Goal: Information Seeking & Learning: Learn about a topic

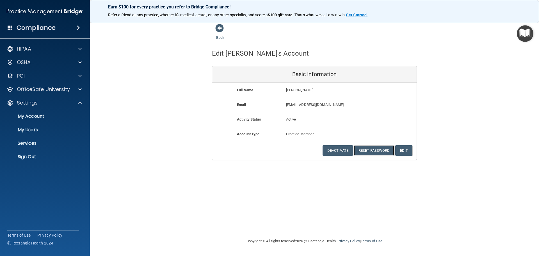
drag, startPoint x: 364, startPoint y: 156, endPoint x: 368, endPoint y: 168, distance: 13.2
click at [365, 156] on button "Reset Password" at bounding box center [374, 150] width 40 height 10
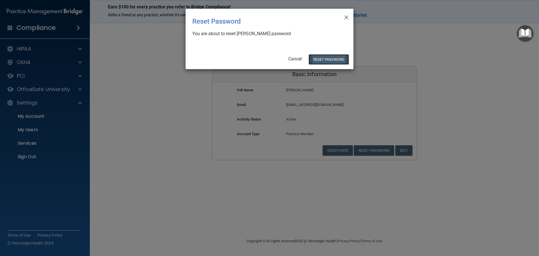
click at [316, 60] on button "Reset Password" at bounding box center [329, 59] width 40 height 10
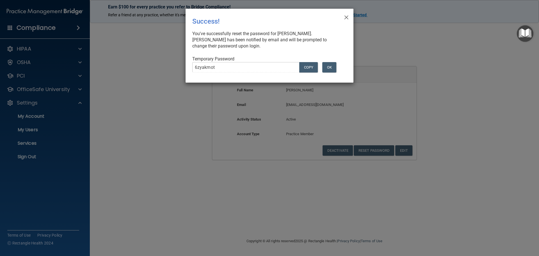
click at [330, 62] on button "OK" at bounding box center [329, 67] width 14 height 10
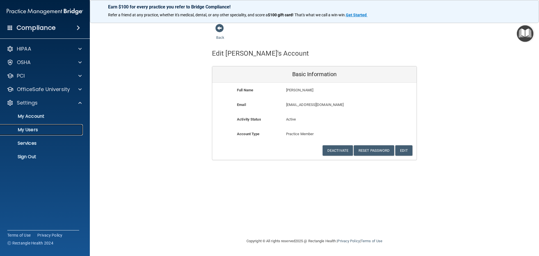
click at [37, 133] on link "My Users" at bounding box center [38, 129] width 88 height 11
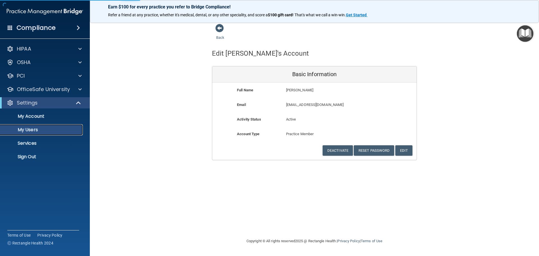
select select "20"
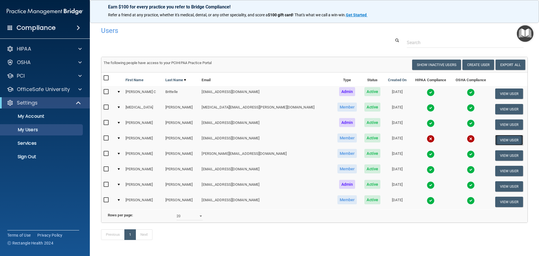
click at [499, 143] on button "View User" at bounding box center [509, 140] width 28 height 10
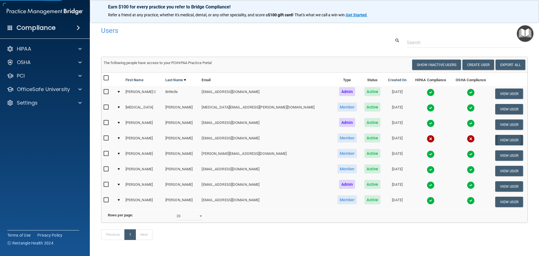
select select "practice_member"
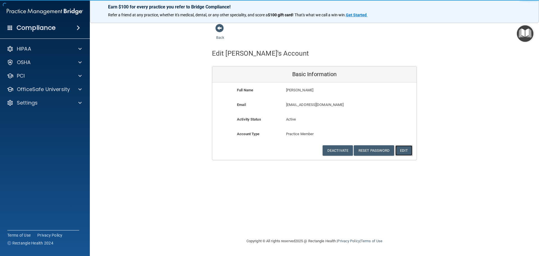
click at [405, 156] on button "Edit" at bounding box center [403, 150] width 17 height 10
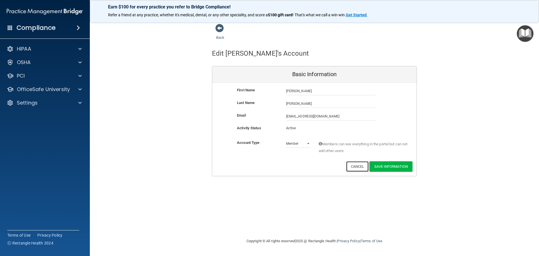
click at [351, 172] on button "Cancel" at bounding box center [357, 166] width 23 height 10
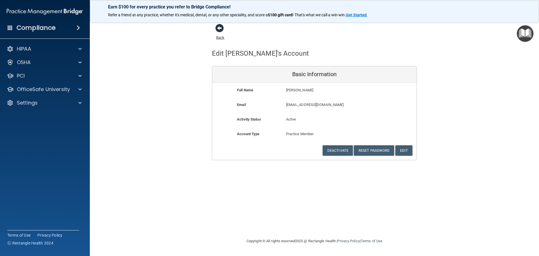
click at [217, 38] on link "Back" at bounding box center [220, 34] width 8 height 11
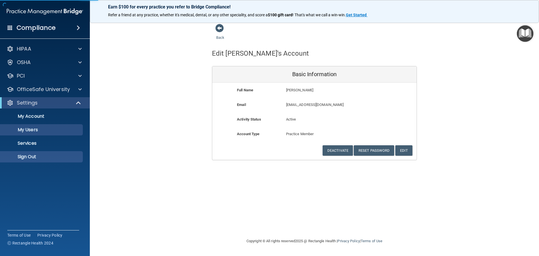
select select "20"
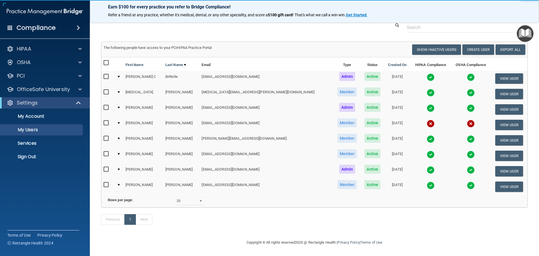
scroll to position [35, 0]
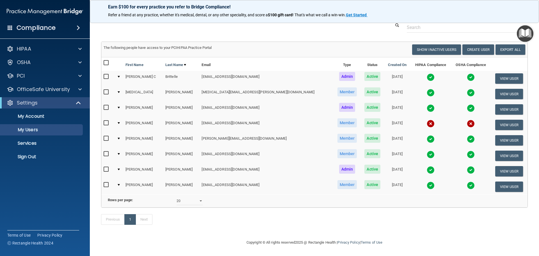
click at [120, 122] on div at bounding box center [119, 123] width 2 height 2
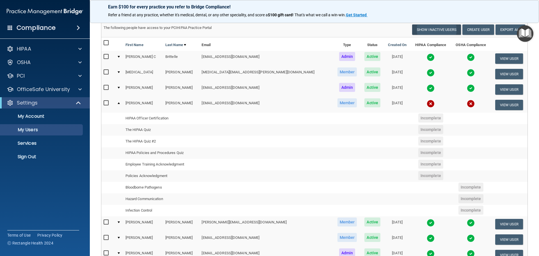
scroll to position [0, 0]
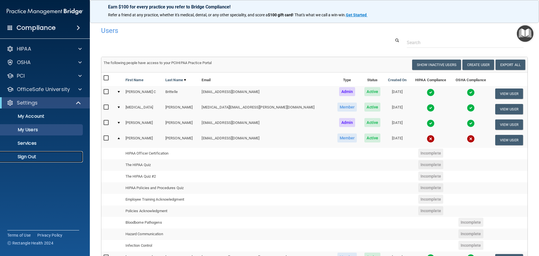
click at [31, 159] on p "Sign Out" at bounding box center [42, 157] width 77 height 6
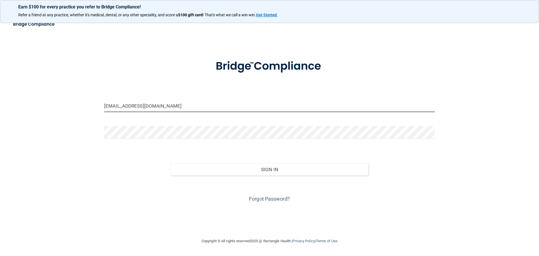
drag, startPoint x: 134, startPoint y: 120, endPoint x: -93, endPoint y: 145, distance: 227.9
click at [0, 145] on html "Earn $100 for every practice you refer to Bridge Compliance! Refer a friend at …" at bounding box center [269, 128] width 539 height 256
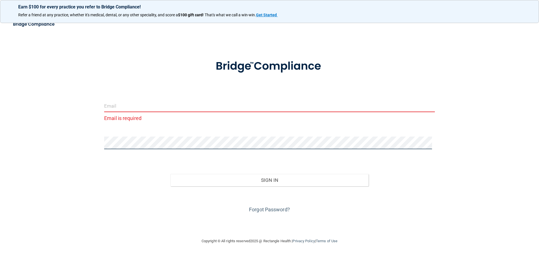
click at [0, 155] on html "Earn $100 for every practice you refer to Bridge Compliance! Refer a friend at …" at bounding box center [269, 128] width 539 height 256
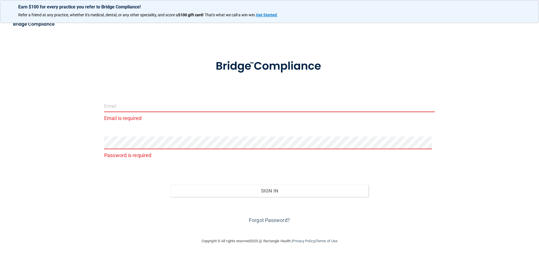
drag, startPoint x: 58, startPoint y: 133, endPoint x: 86, endPoint y: 118, distance: 32.0
click at [58, 133] on div "Email is required Password is required Invalid email/password. You don't have p…" at bounding box center [269, 128] width 517 height 208
drag, startPoint x: 121, startPoint y: 112, endPoint x: 126, endPoint y: 111, distance: 5.0
click at [121, 112] on input "email" at bounding box center [269, 105] width 331 height 13
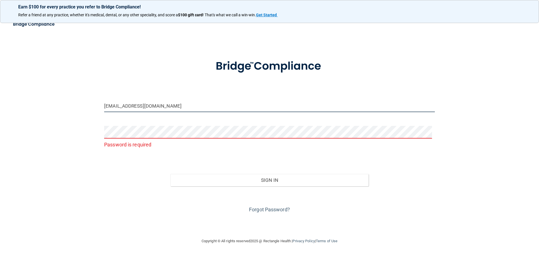
type input "[EMAIL_ADDRESS][DOMAIN_NAME]"
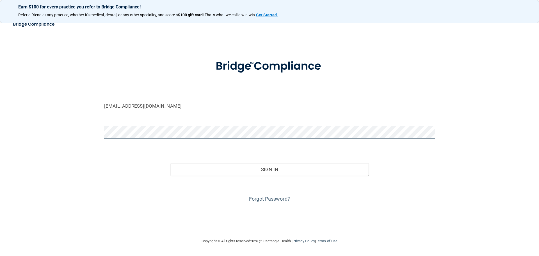
click at [170, 163] on button "Sign In" at bounding box center [269, 169] width 198 height 12
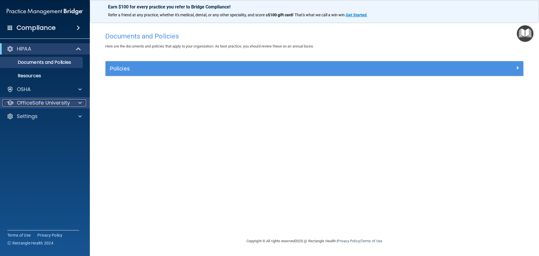
click at [26, 101] on p "OfficeSafe University" at bounding box center [43, 102] width 53 height 7
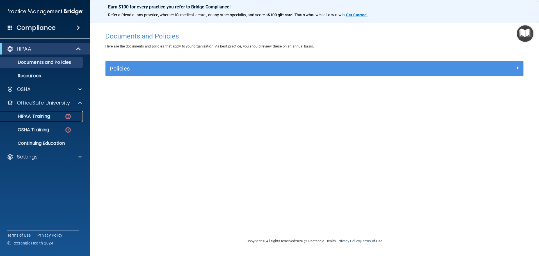
click at [33, 118] on p "HIPAA Training" at bounding box center [27, 116] width 46 height 6
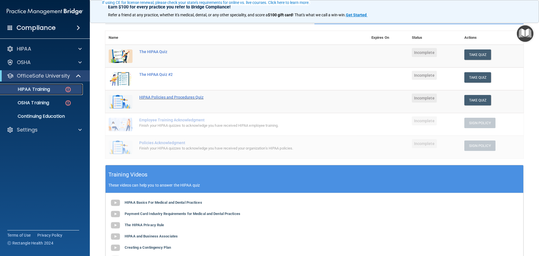
scroll to position [56, 0]
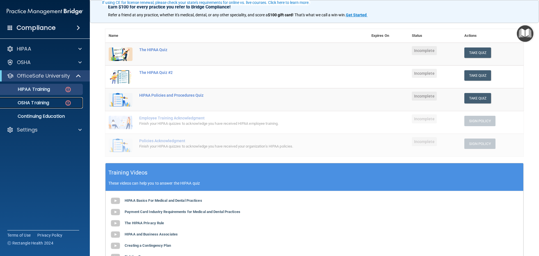
click at [31, 99] on link "OSHA Training" at bounding box center [38, 102] width 88 height 11
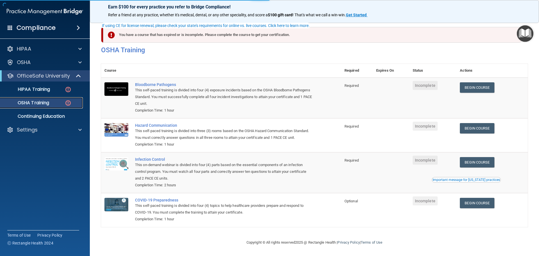
scroll to position [35, 0]
click at [49, 136] on div "HIPAA Documents and Policies Report an Incident Business Associates Emergency P…" at bounding box center [45, 90] width 90 height 99
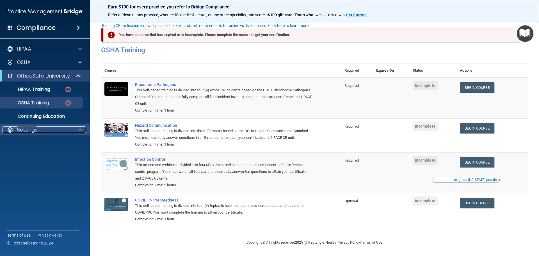
click at [51, 128] on div "Settings" at bounding box center [38, 129] width 70 height 7
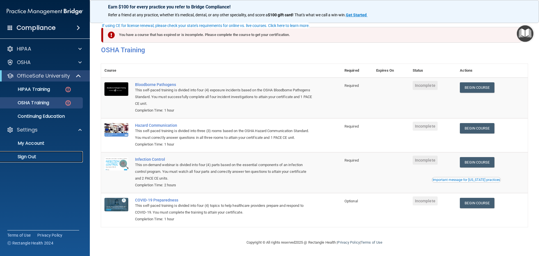
click at [42, 160] on link "Sign Out" at bounding box center [38, 156] width 88 height 11
